Goal: Task Accomplishment & Management: Manage account settings

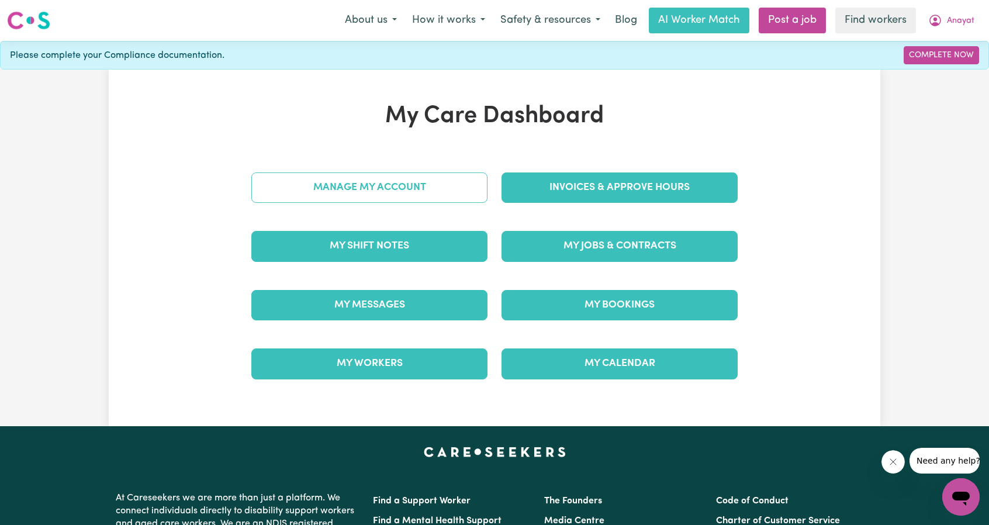
click at [440, 188] on link "Manage My Account" at bounding box center [369, 187] width 236 height 30
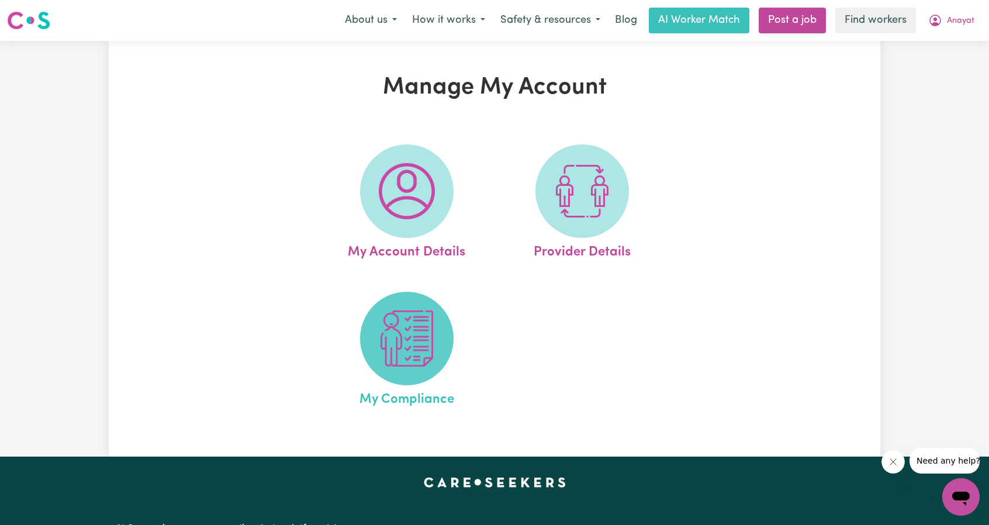
click at [397, 355] on img at bounding box center [407, 338] width 56 height 56
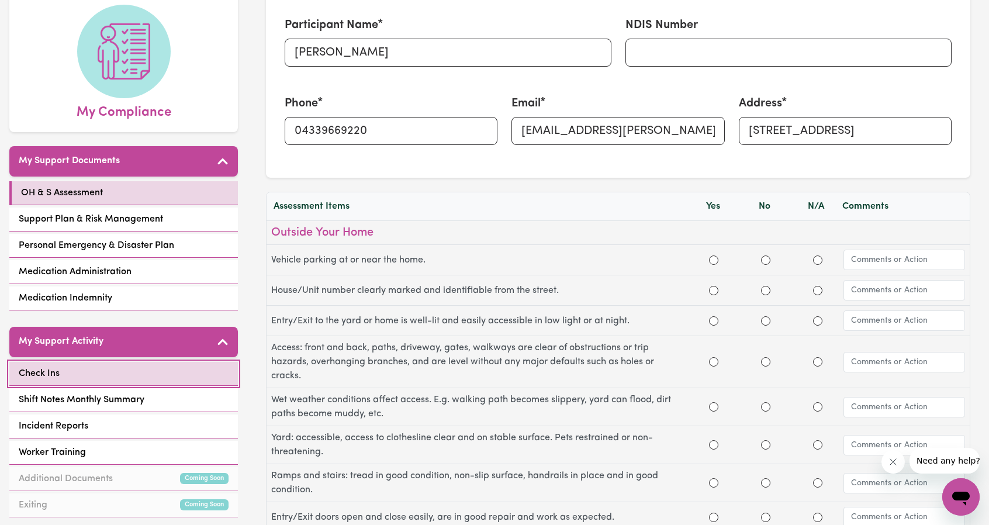
click at [140, 371] on link "Check Ins" at bounding box center [123, 374] width 229 height 24
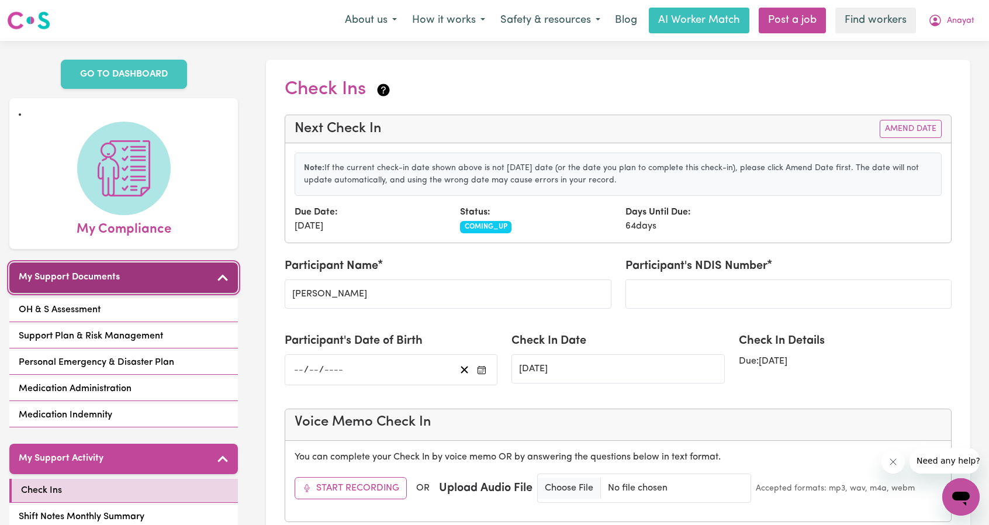
click at [87, 282] on h5 "My Support Documents" at bounding box center [69, 277] width 101 height 11
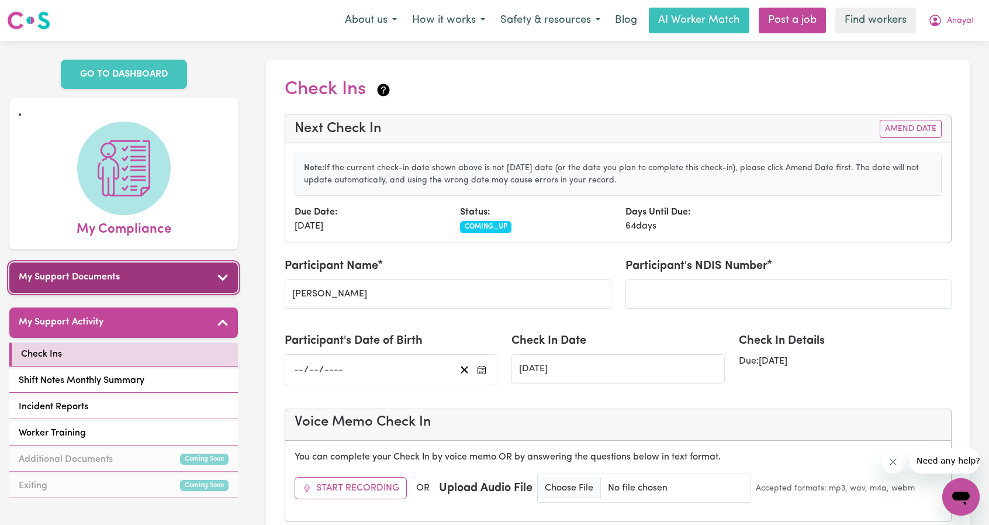
click at [101, 283] on button "My Support Documents" at bounding box center [123, 277] width 229 height 30
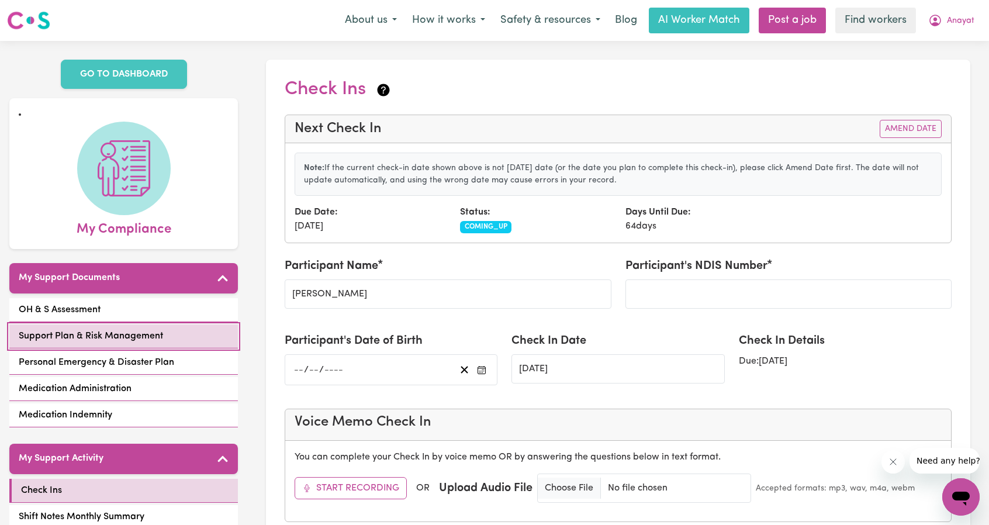
click at [98, 325] on link "Support Plan & Risk Management" at bounding box center [123, 336] width 229 height 24
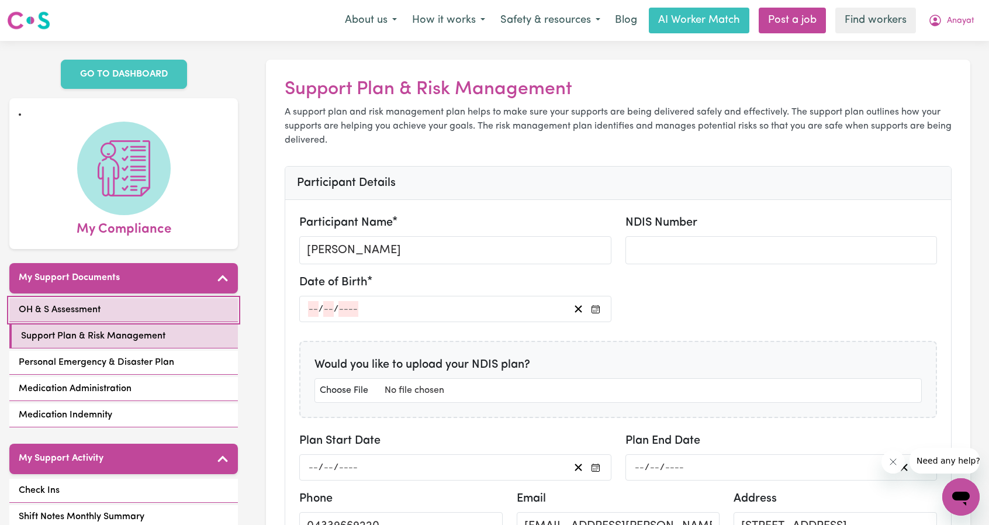
click at [99, 316] on link "OH & S Assessment" at bounding box center [123, 310] width 229 height 24
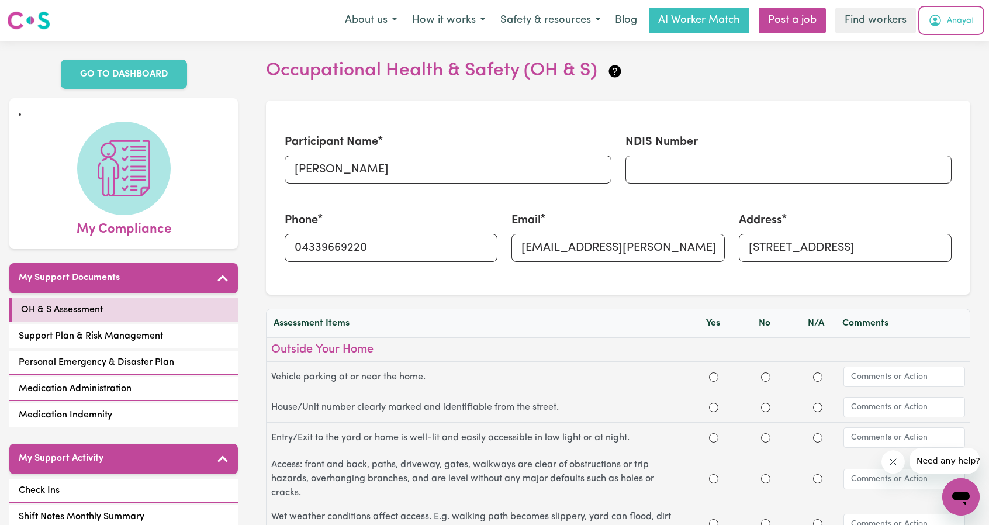
click at [949, 16] on span "Anayat" at bounding box center [960, 21] width 27 height 13
click at [934, 73] on link "Logout" at bounding box center [935, 67] width 92 height 22
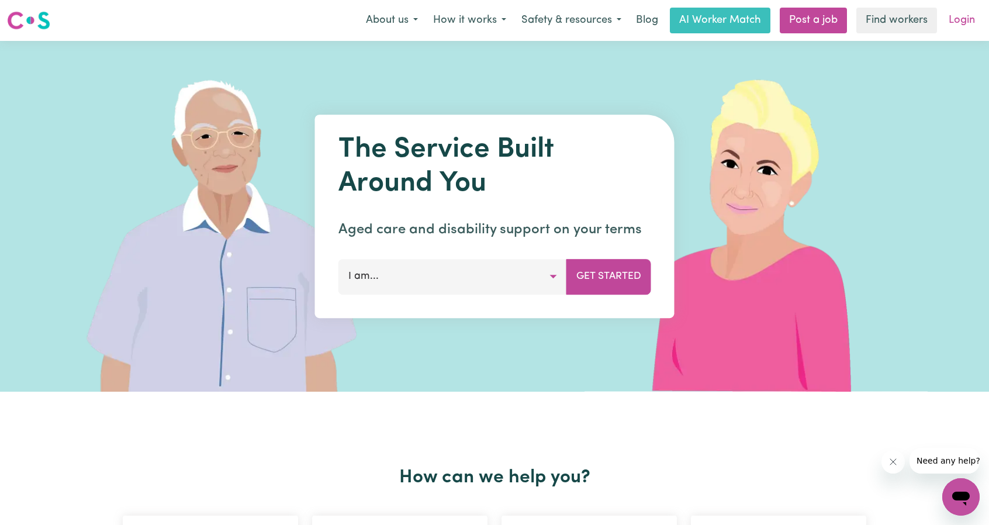
click at [958, 19] on link "Login" at bounding box center [962, 21] width 40 height 26
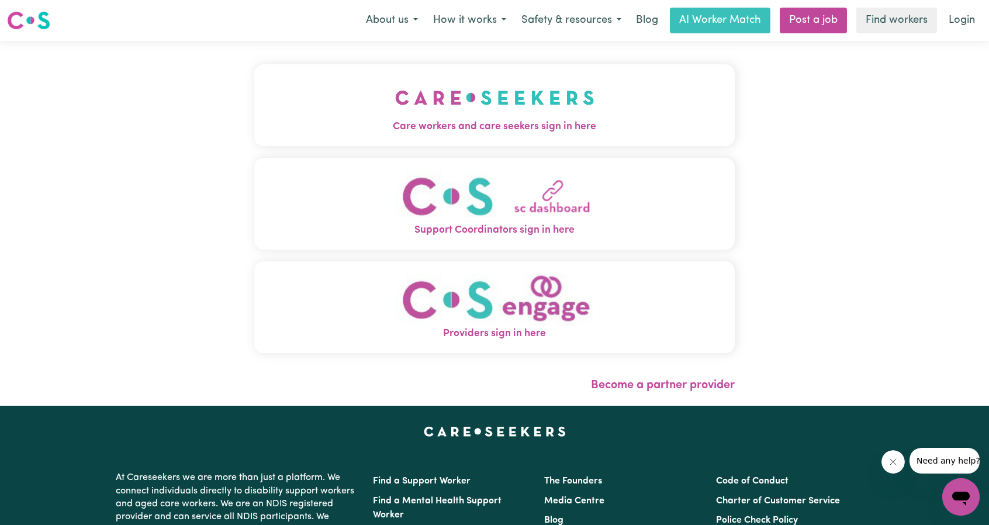
click at [445, 112] on img "Care workers and care seekers sign in here" at bounding box center [494, 97] width 199 height 43
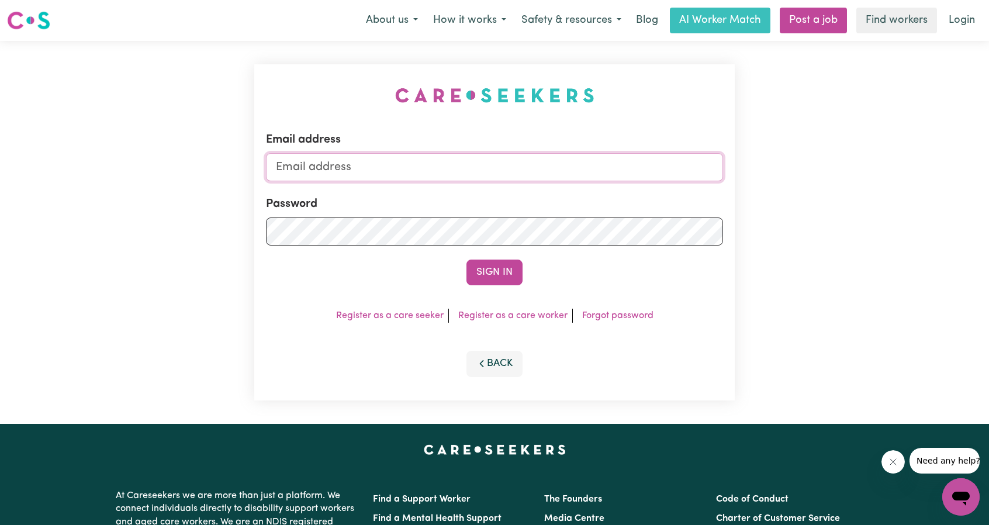
click at [480, 159] on input "Email address" at bounding box center [494, 167] width 457 height 28
drag, startPoint x: 338, startPoint y: 169, endPoint x: 542, endPoint y: 209, distance: 208.5
click at [551, 204] on form "Email address [EMAIL_ADDRESS][PERSON_NAME][DOMAIN_NAME] Password Sign In" at bounding box center [494, 208] width 457 height 154
type input "[EMAIL_ADDRESS][DOMAIN_NAME]"
click at [494, 280] on button "Sign In" at bounding box center [494, 273] width 56 height 26
